Goal: Information Seeking & Learning: Understand process/instructions

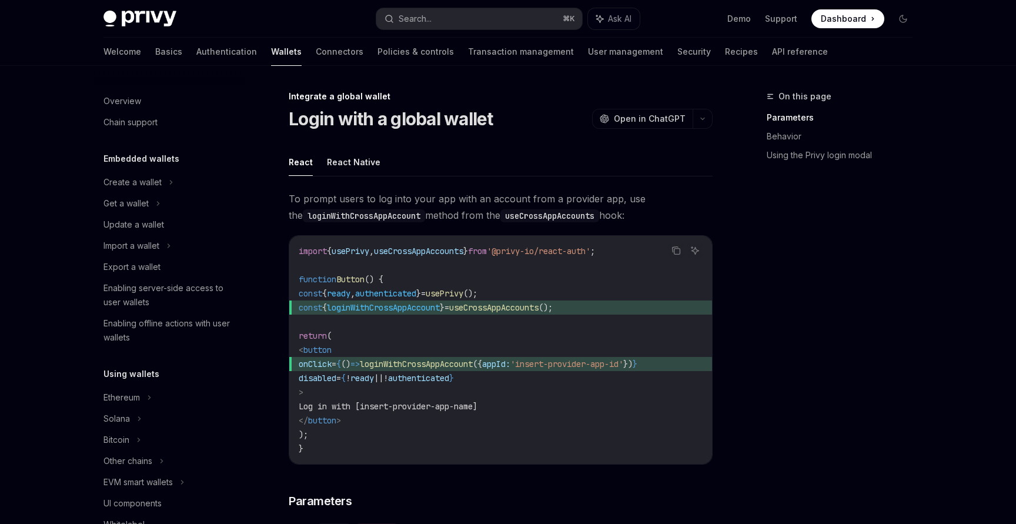
scroll to position [642, 0]
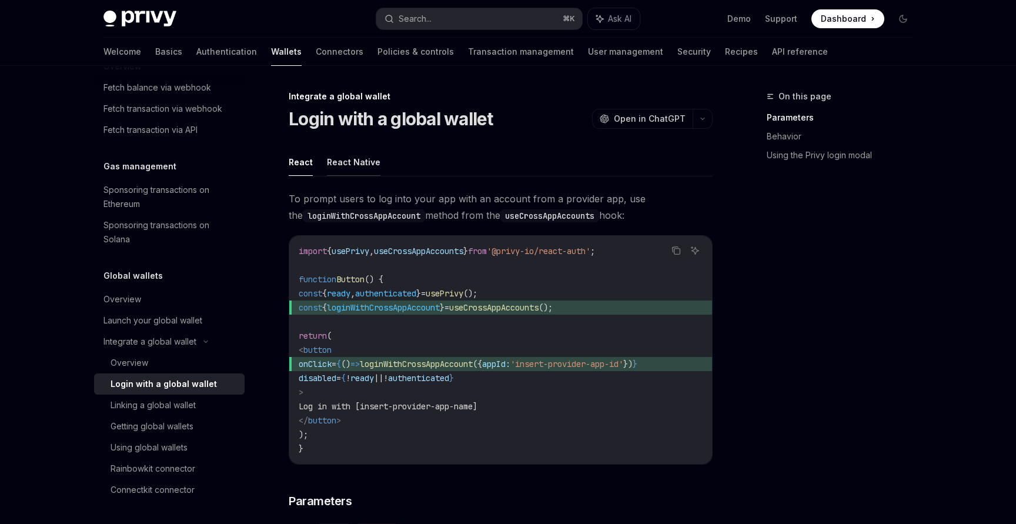
click at [358, 168] on button "React Native" at bounding box center [354, 162] width 54 height 28
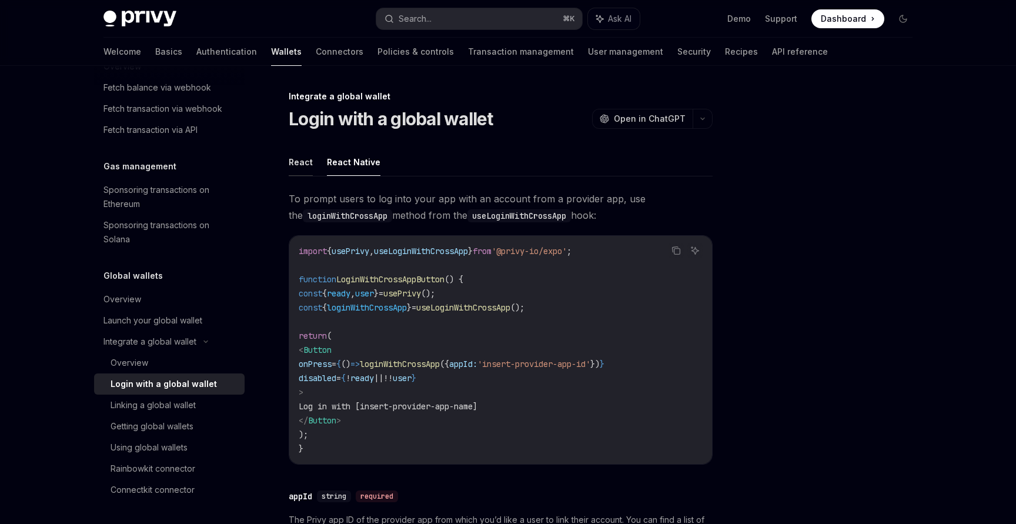
click at [290, 161] on button "React" at bounding box center [301, 162] width 24 height 28
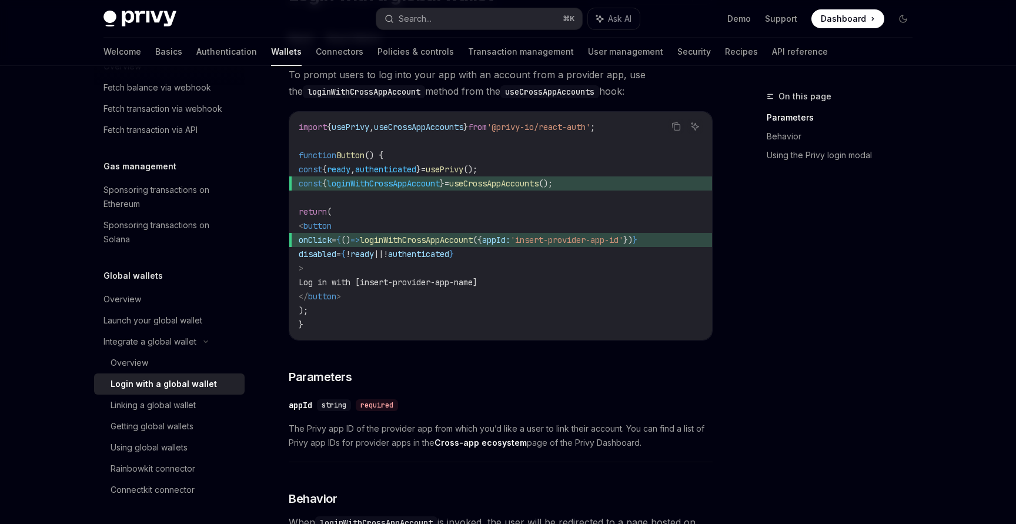
scroll to position [128, 0]
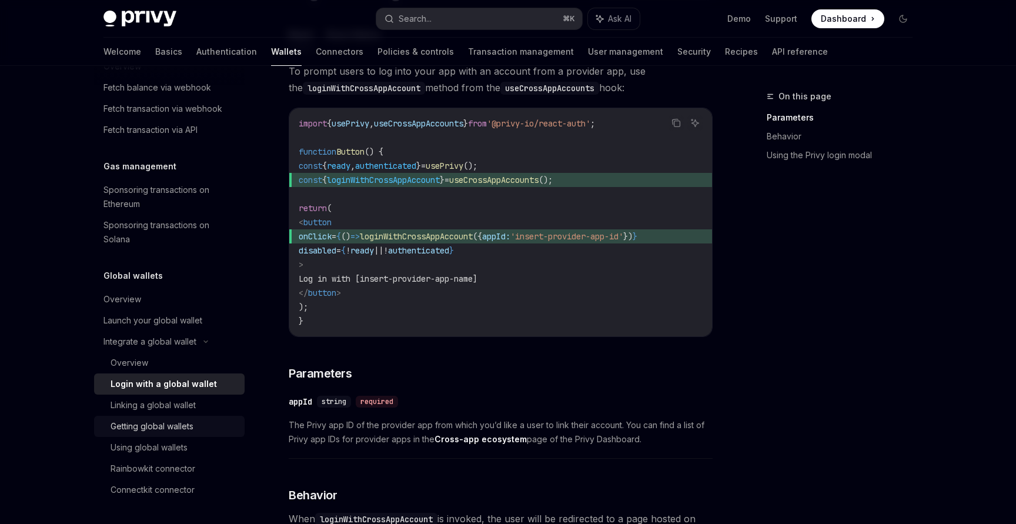
click at [157, 426] on div "Getting global wallets" at bounding box center [152, 426] width 83 height 14
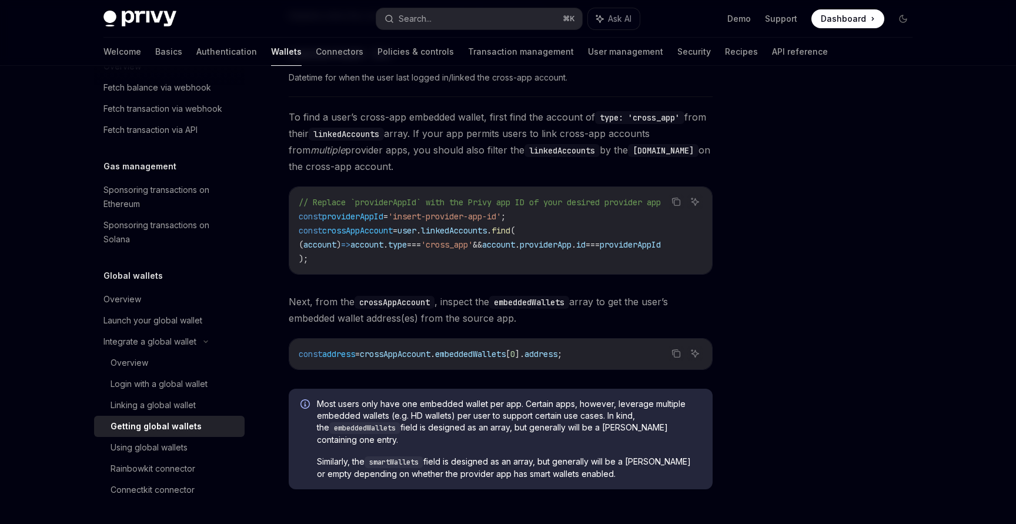
scroll to position [874, 0]
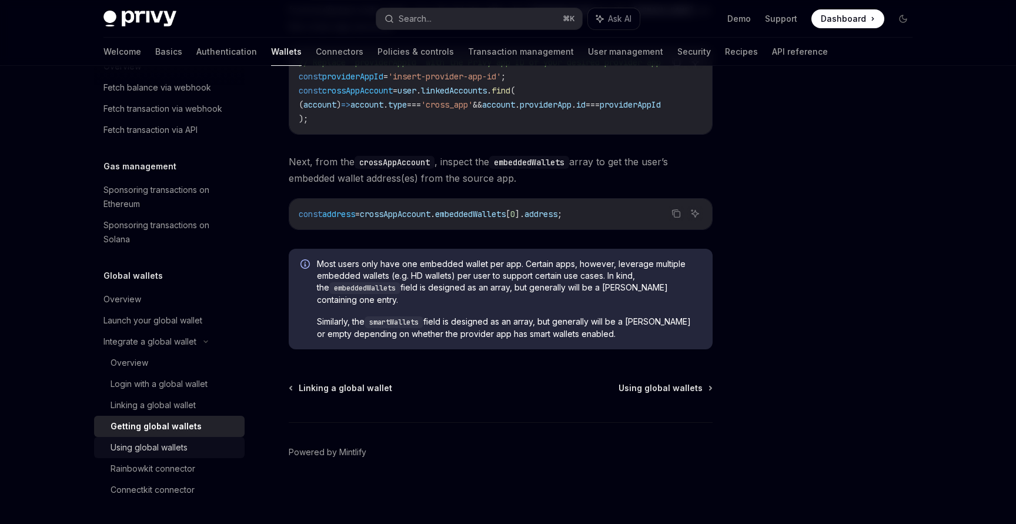
click at [157, 447] on div "Using global wallets" at bounding box center [149, 448] width 77 height 14
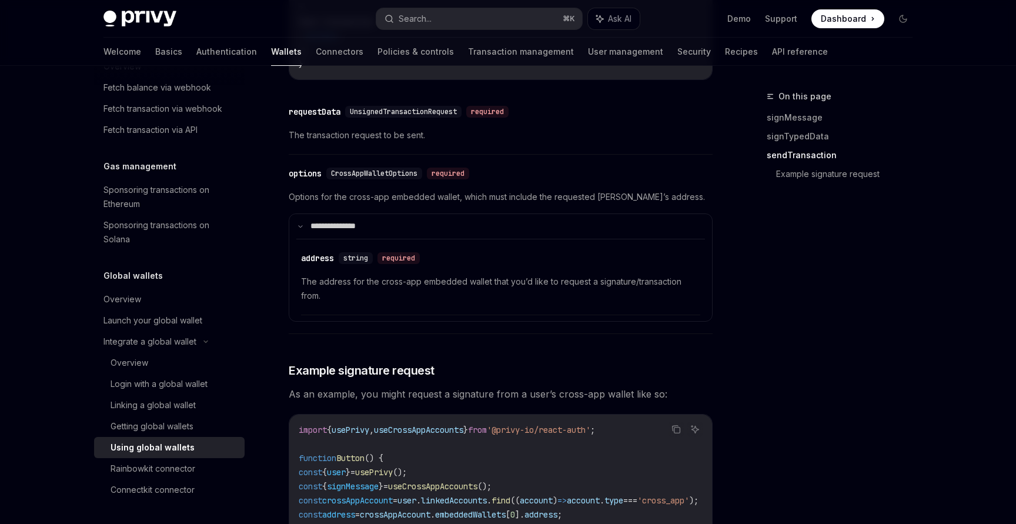
scroll to position [2038, 0]
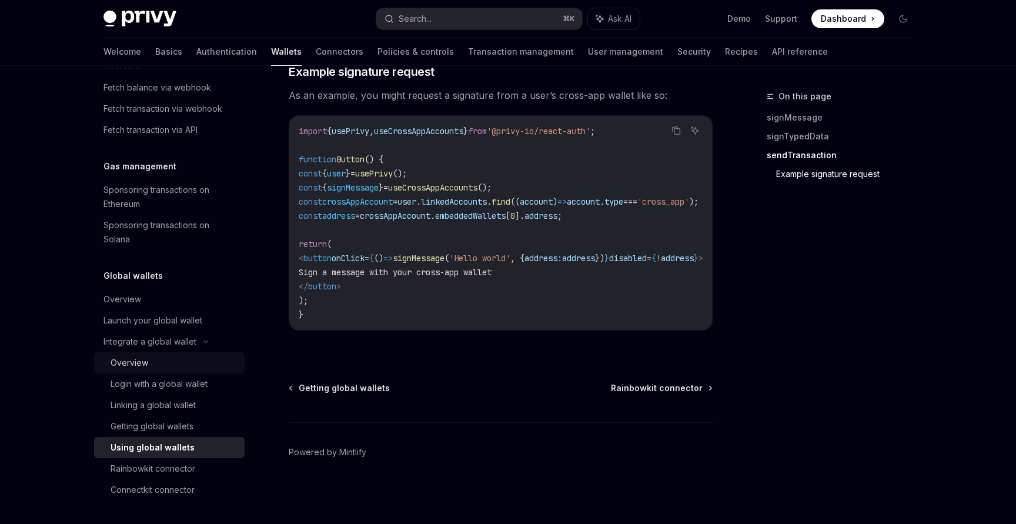
click at [130, 370] on link "Overview" at bounding box center [169, 362] width 151 height 21
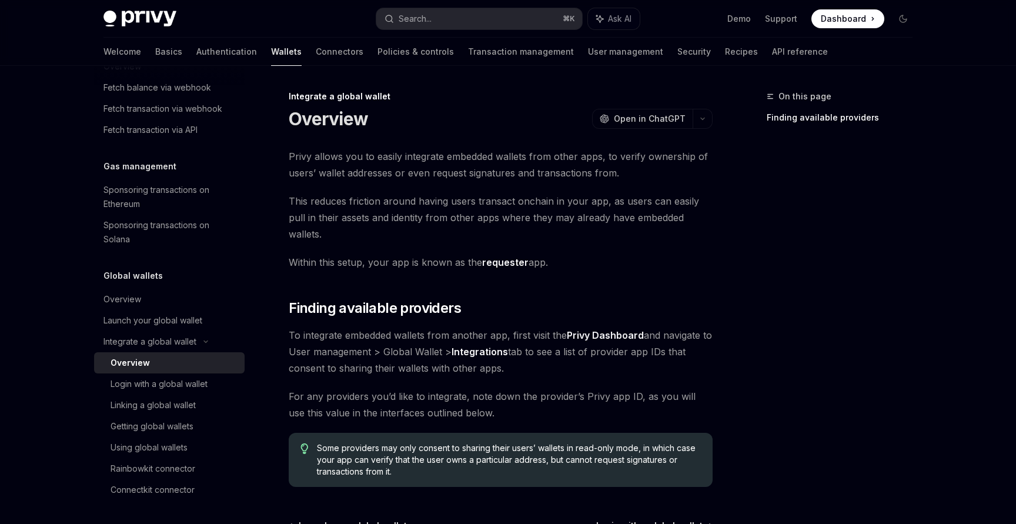
scroll to position [121, 0]
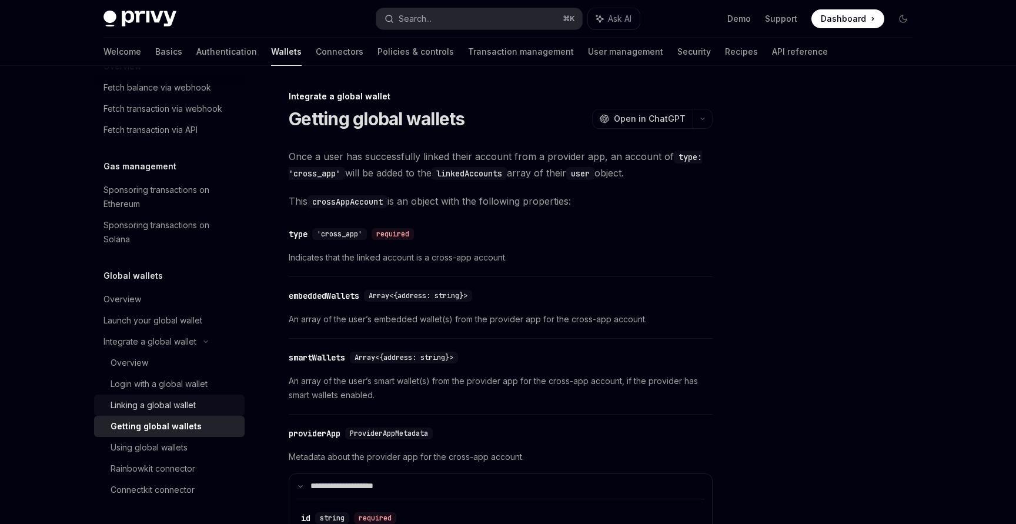
click at [146, 407] on div "Linking a global wallet" at bounding box center [153, 405] width 85 height 14
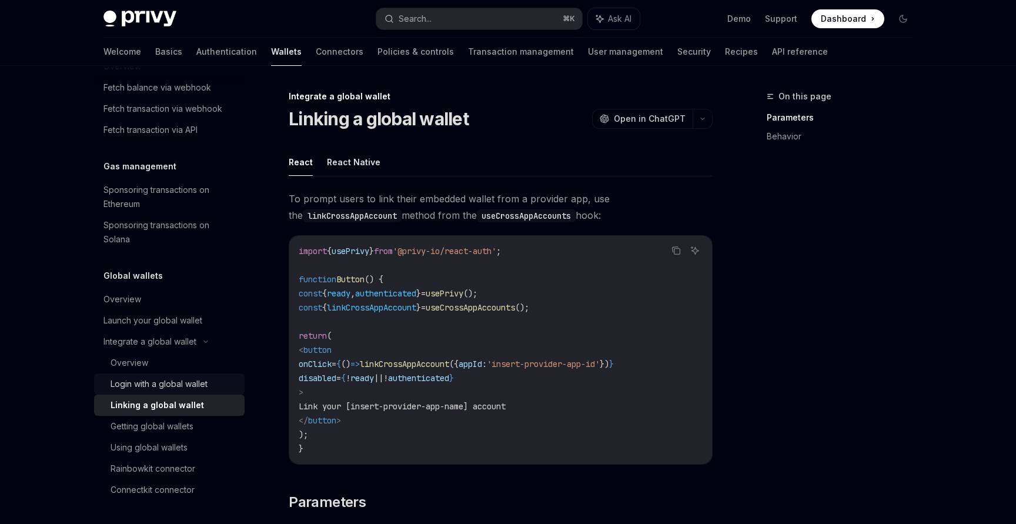
click at [191, 389] on div "Login with a global wallet" at bounding box center [159, 384] width 97 height 14
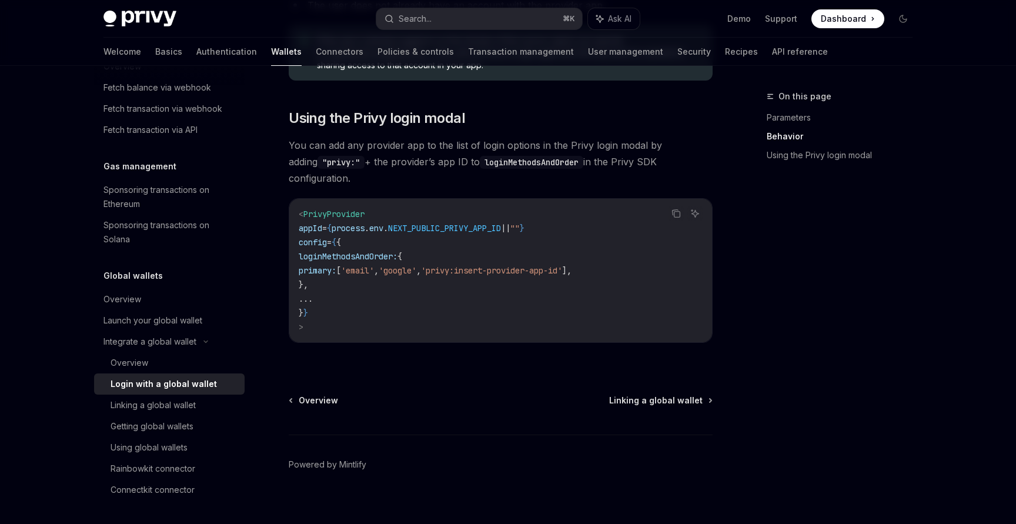
scroll to position [786, 0]
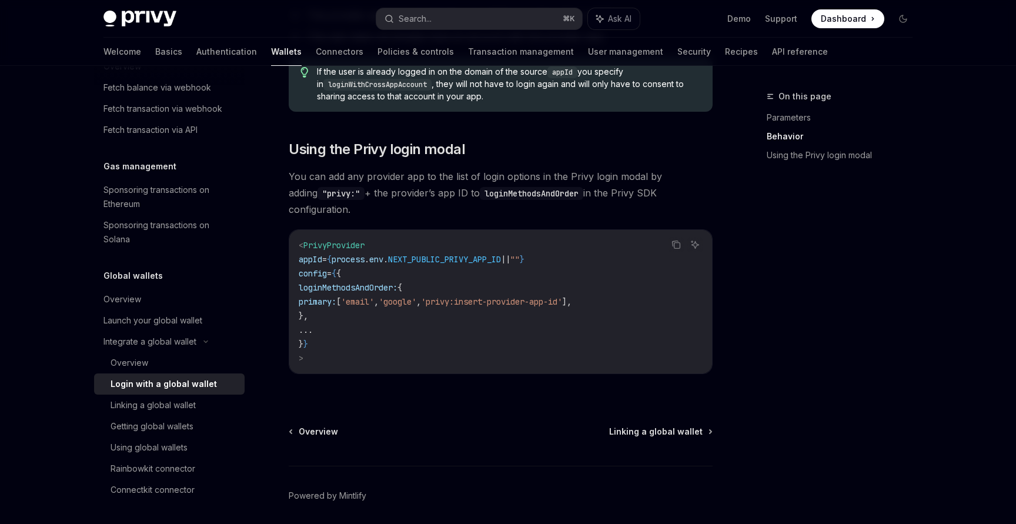
drag, startPoint x: 428, startPoint y: 276, endPoint x: 335, endPoint y: 274, distance: 93.0
click at [335, 282] on span "loginMethodsAndOrder:" at bounding box center [348, 287] width 99 height 11
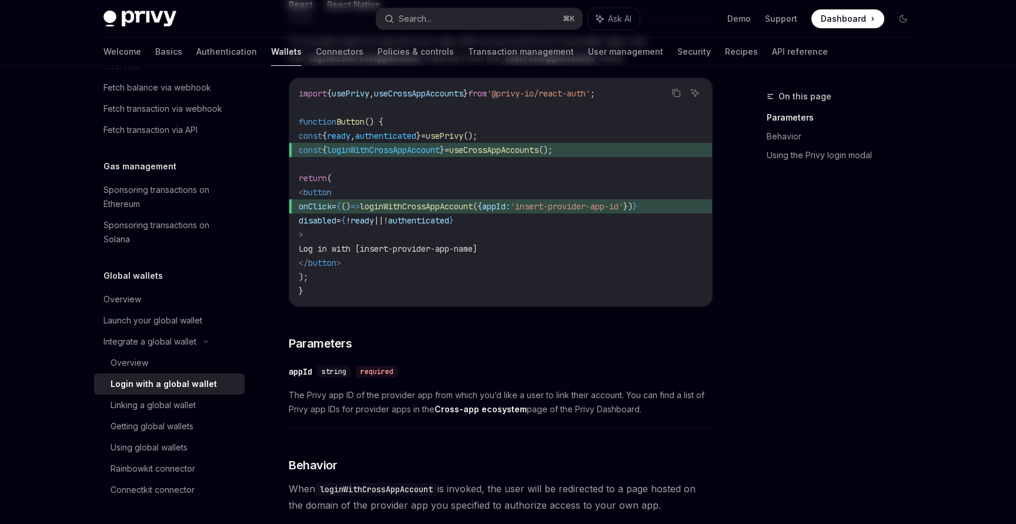
scroll to position [0, 0]
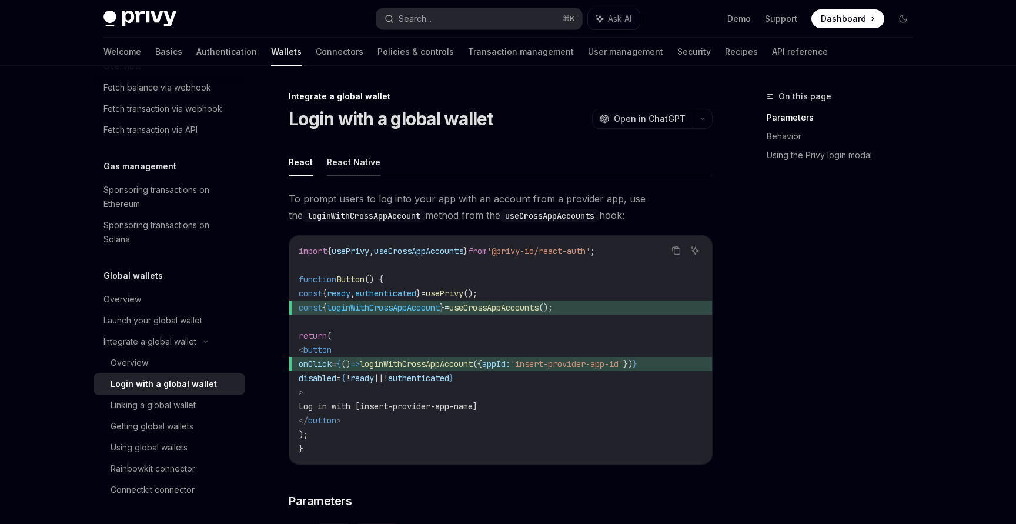
click at [345, 163] on button "React Native" at bounding box center [354, 162] width 54 height 28
type textarea "*"
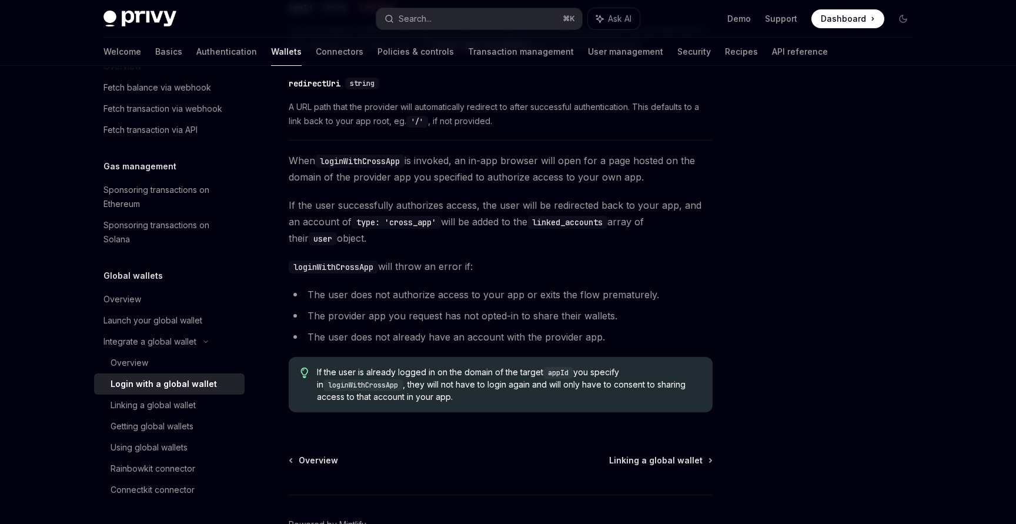
scroll to position [561, 0]
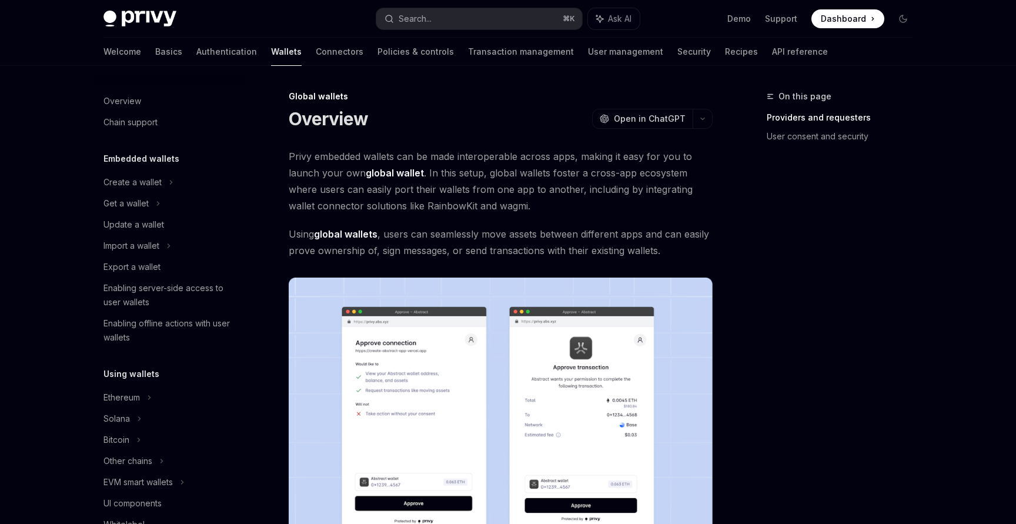
scroll to position [493, 0]
